Goal: Task Accomplishment & Management: Complete application form

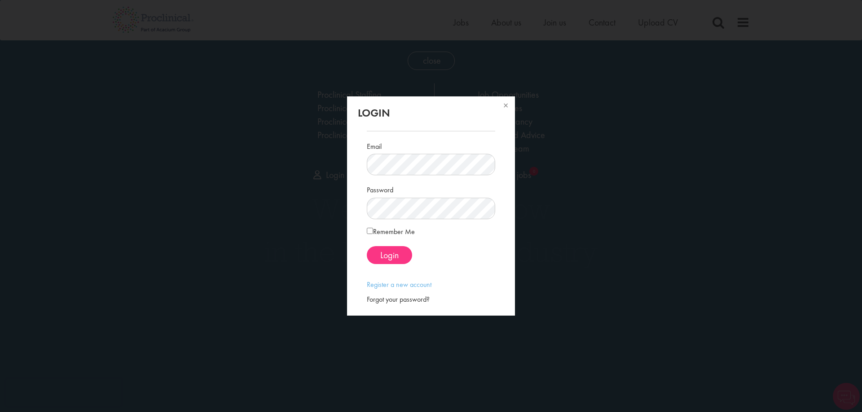
click at [382, 153] on div "Email" at bounding box center [431, 157] width 128 height 37
click at [396, 192] on div "Password" at bounding box center [431, 200] width 128 height 37
click at [391, 258] on span "Login" at bounding box center [389, 256] width 18 height 12
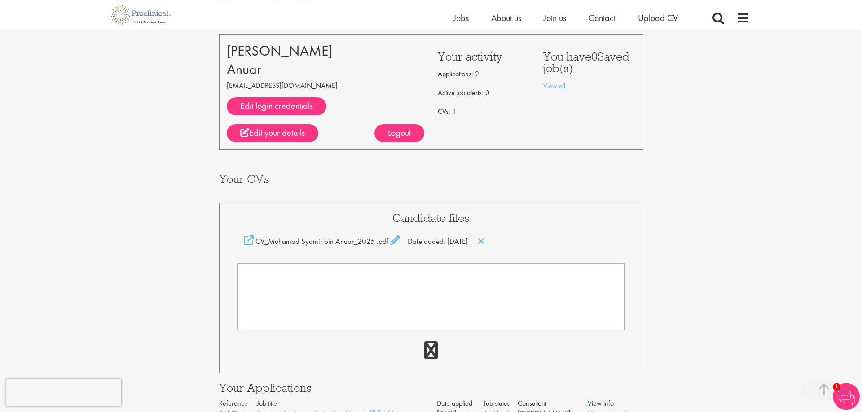
scroll to position [229, 0]
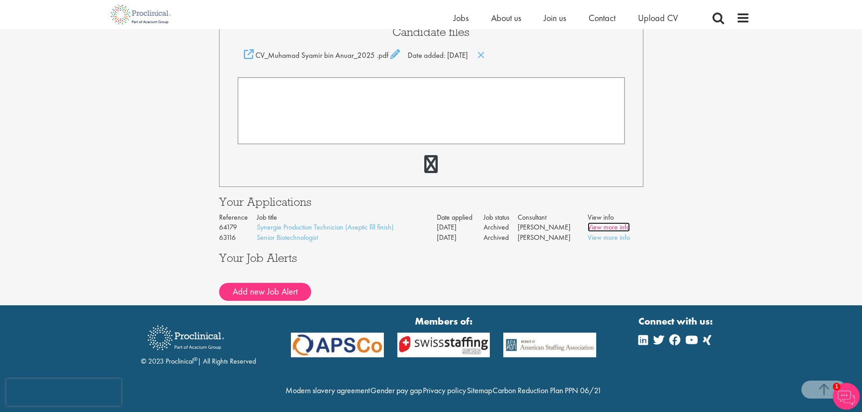
click at [612, 227] on link "View more info" at bounding box center [609, 227] width 42 height 9
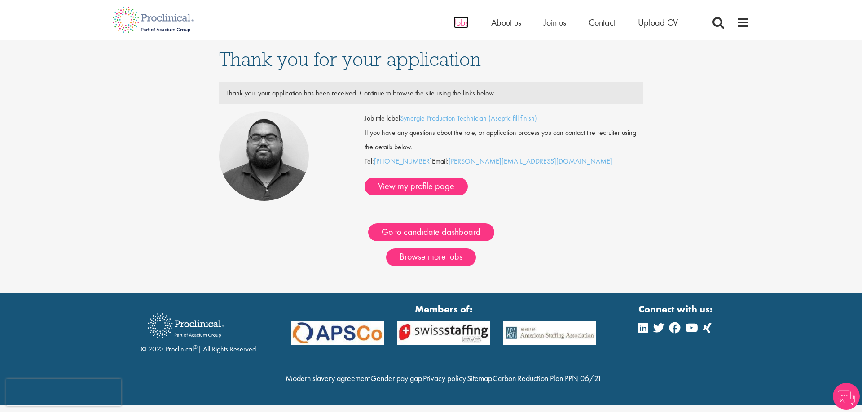
click at [458, 22] on span "Jobs" at bounding box center [460, 23] width 15 height 12
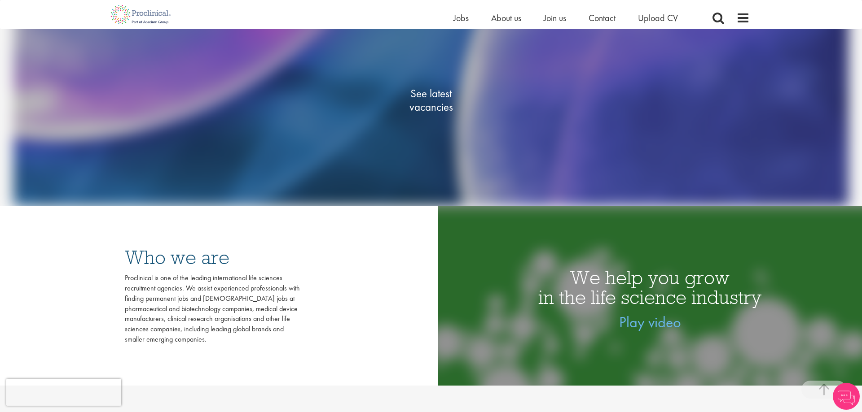
scroll to position [183, 0]
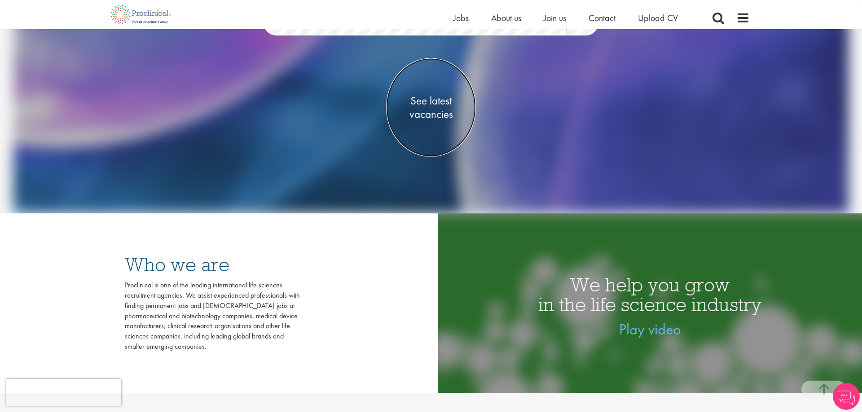
click at [446, 112] on span "See latest vacancies" at bounding box center [431, 107] width 90 height 27
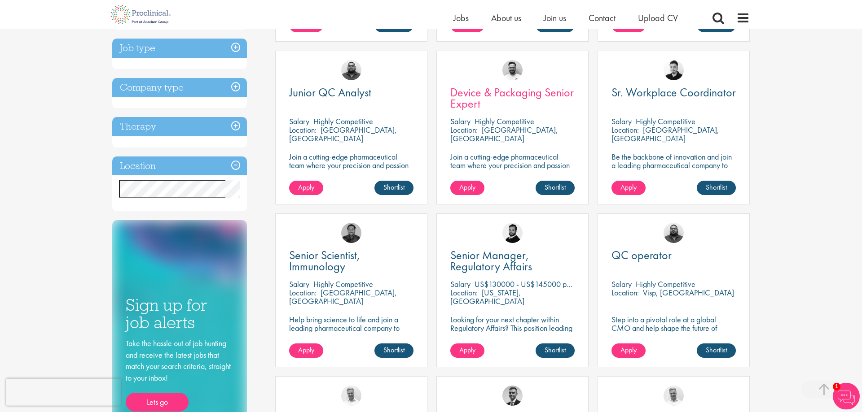
scroll to position [320, 0]
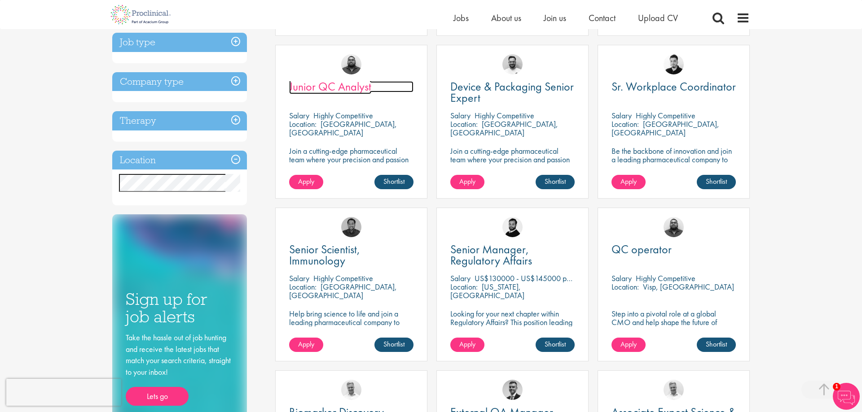
click at [346, 82] on span "Junior QC Analyst" at bounding box center [330, 86] width 82 height 15
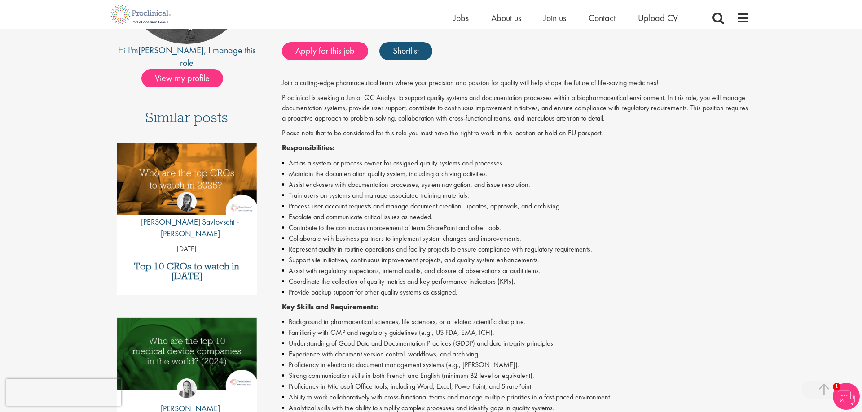
scroll to position [320, 0]
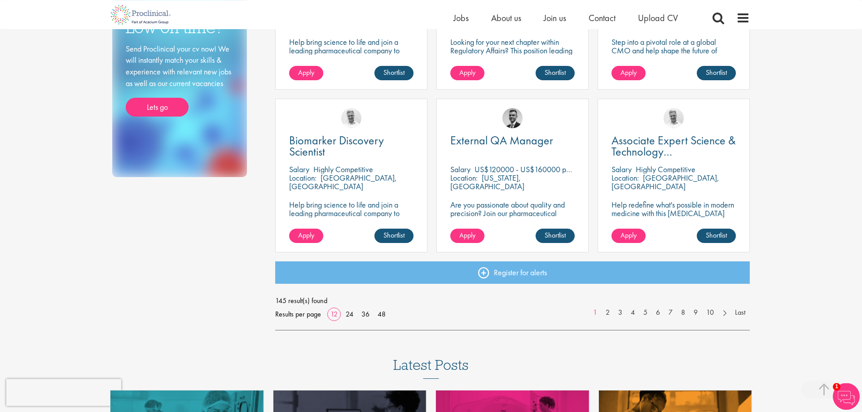
scroll to position [595, 0]
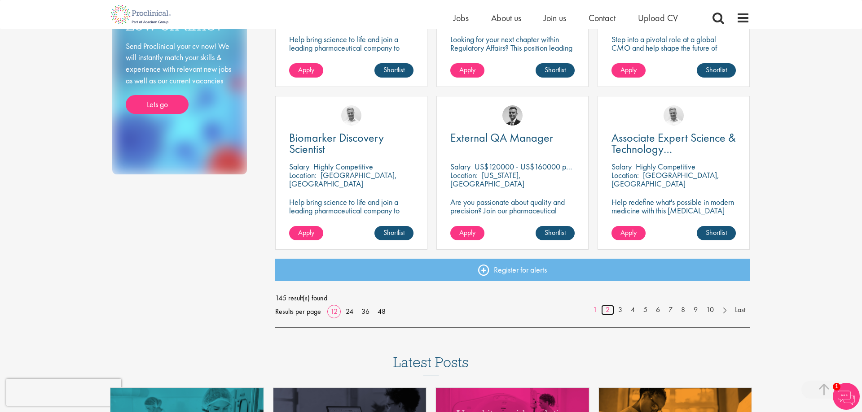
click at [610, 311] on link "2" at bounding box center [607, 310] width 13 height 10
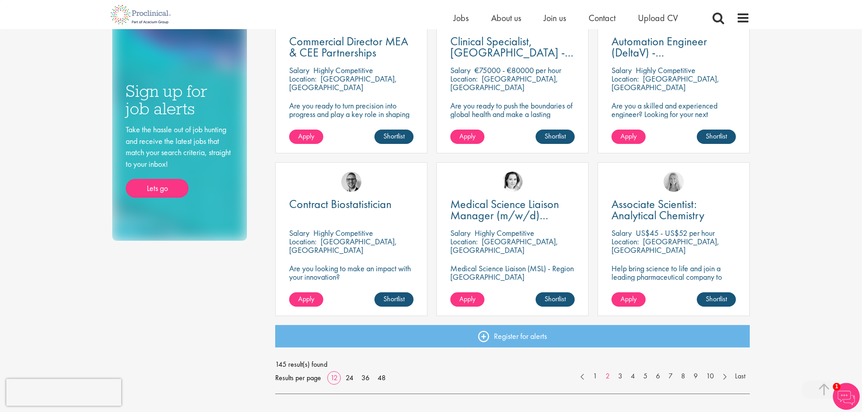
scroll to position [595, 0]
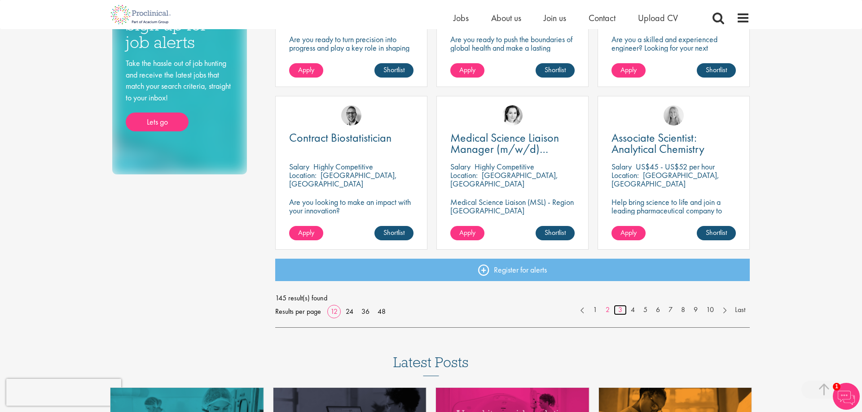
click at [616, 310] on link "3" at bounding box center [620, 310] width 13 height 10
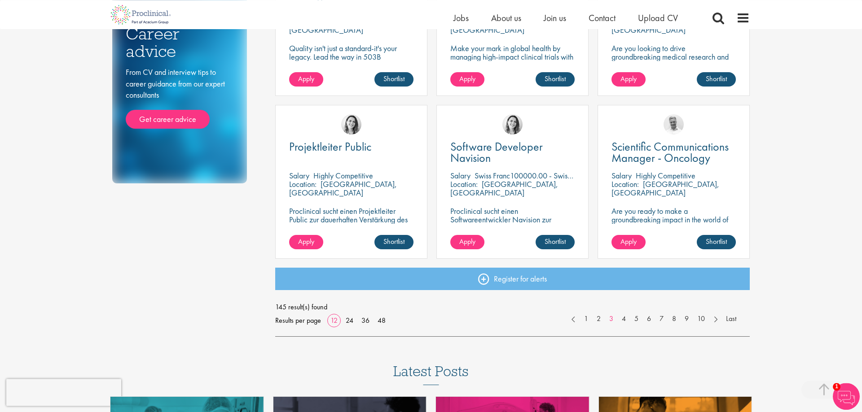
scroll to position [595, 0]
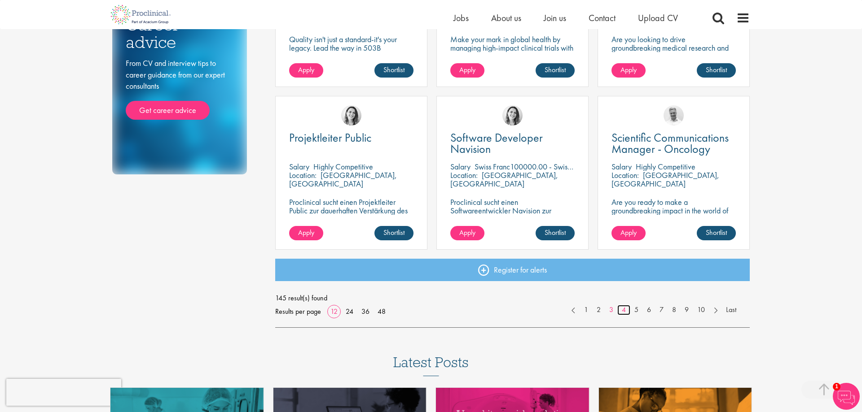
click at [620, 308] on link "4" at bounding box center [623, 310] width 13 height 10
